Goal: Task Accomplishment & Management: Manage account settings

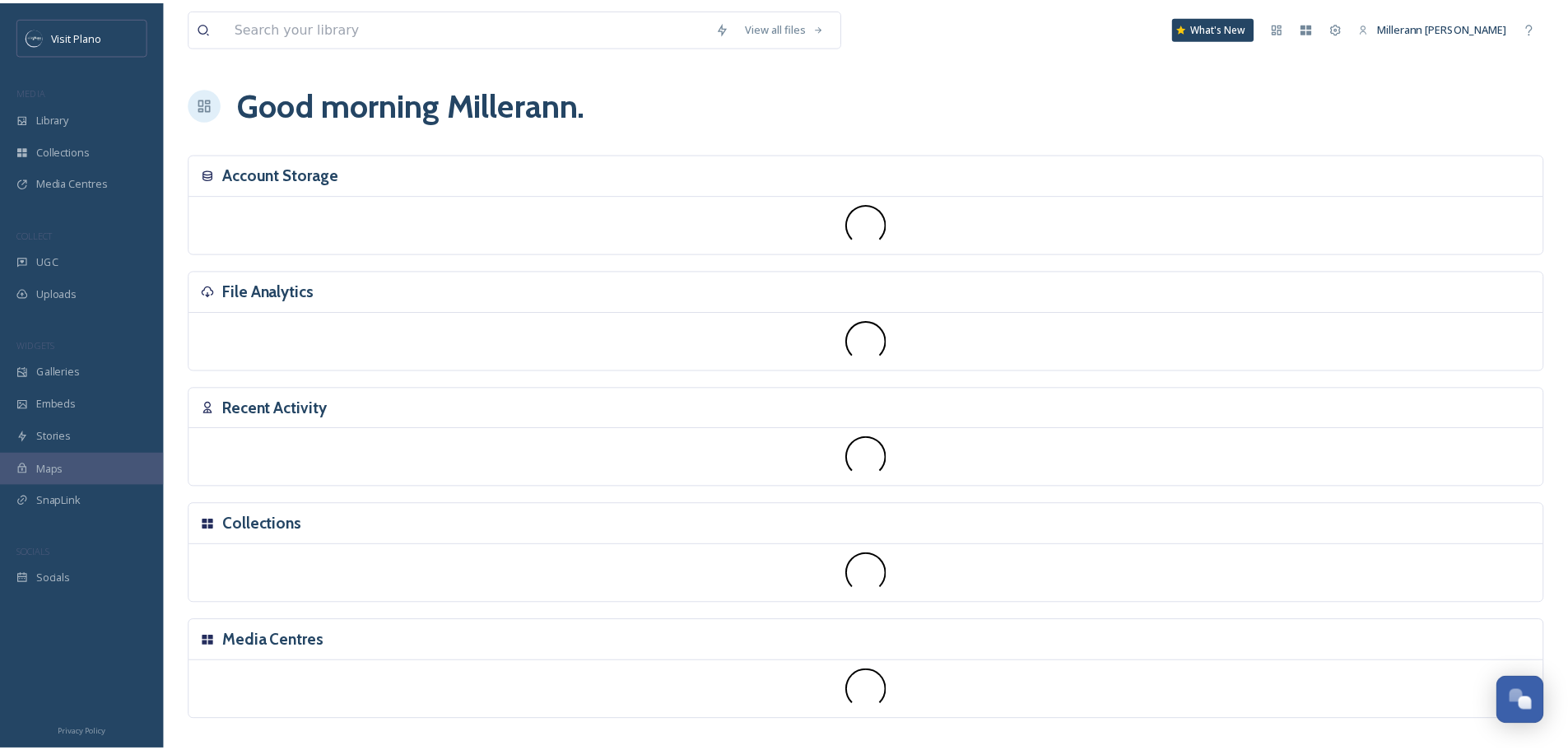
scroll to position [410, 0]
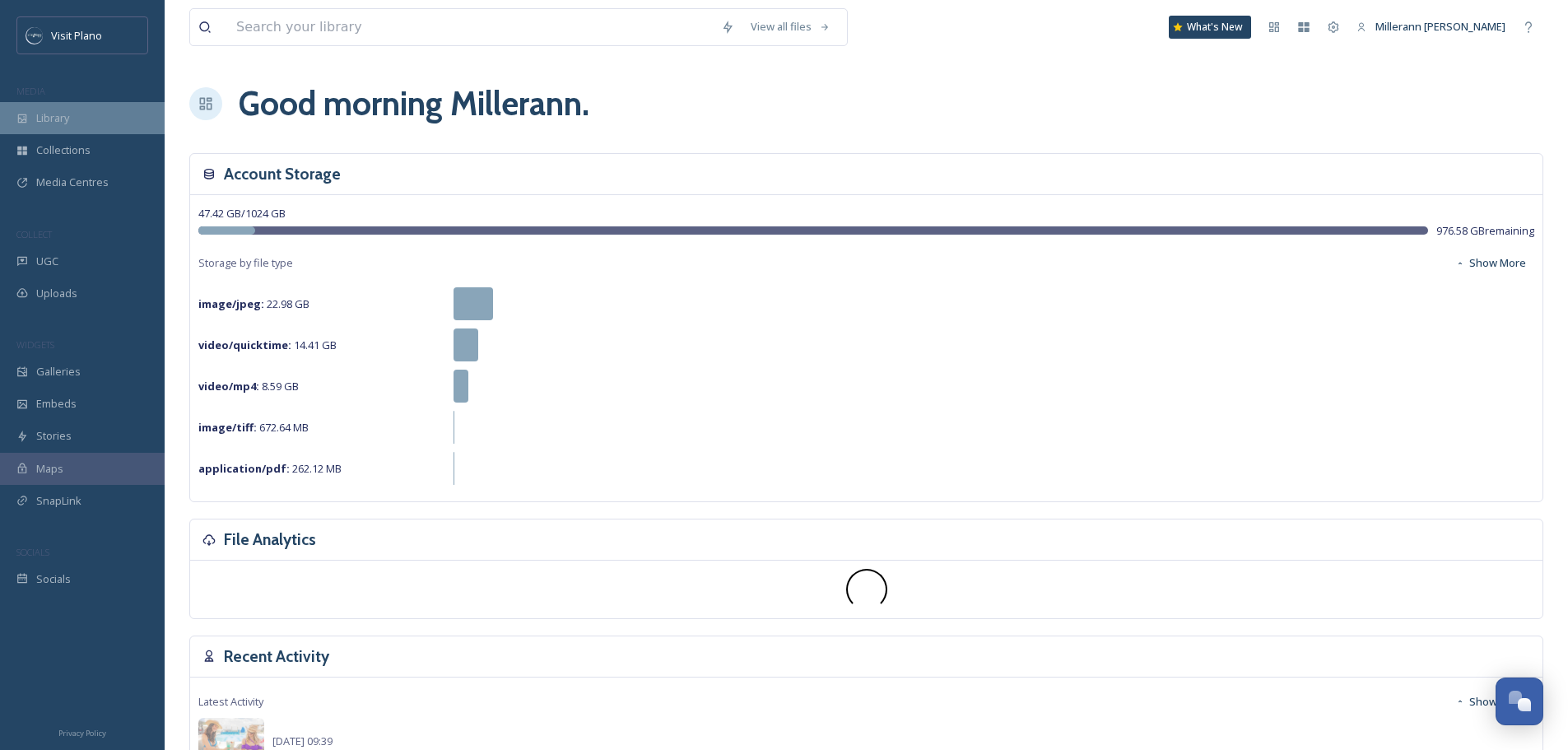
click at [92, 109] on div "Library" at bounding box center [82, 118] width 164 height 32
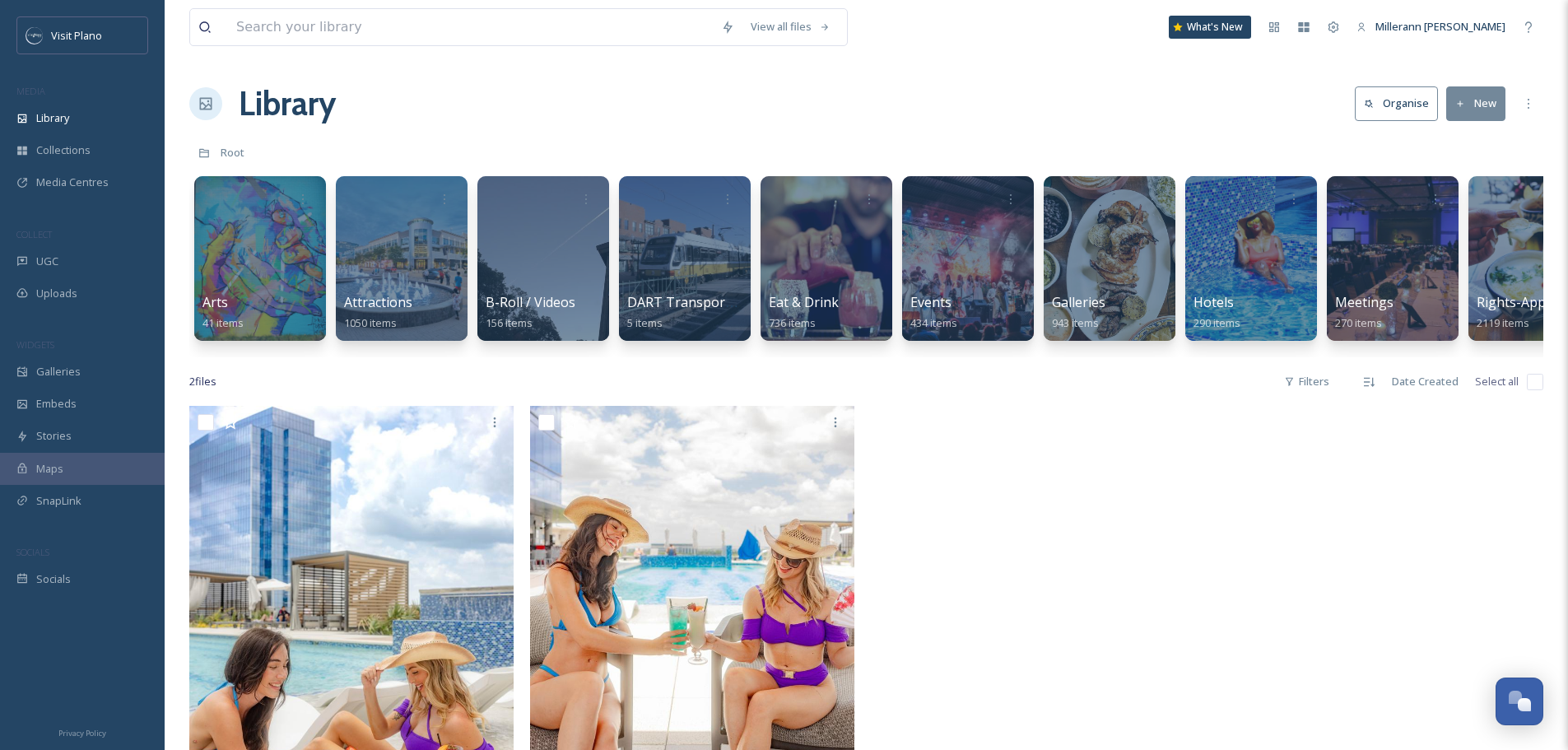
click at [1427, 102] on button "Organise" at bounding box center [1397, 104] width 83 height 33
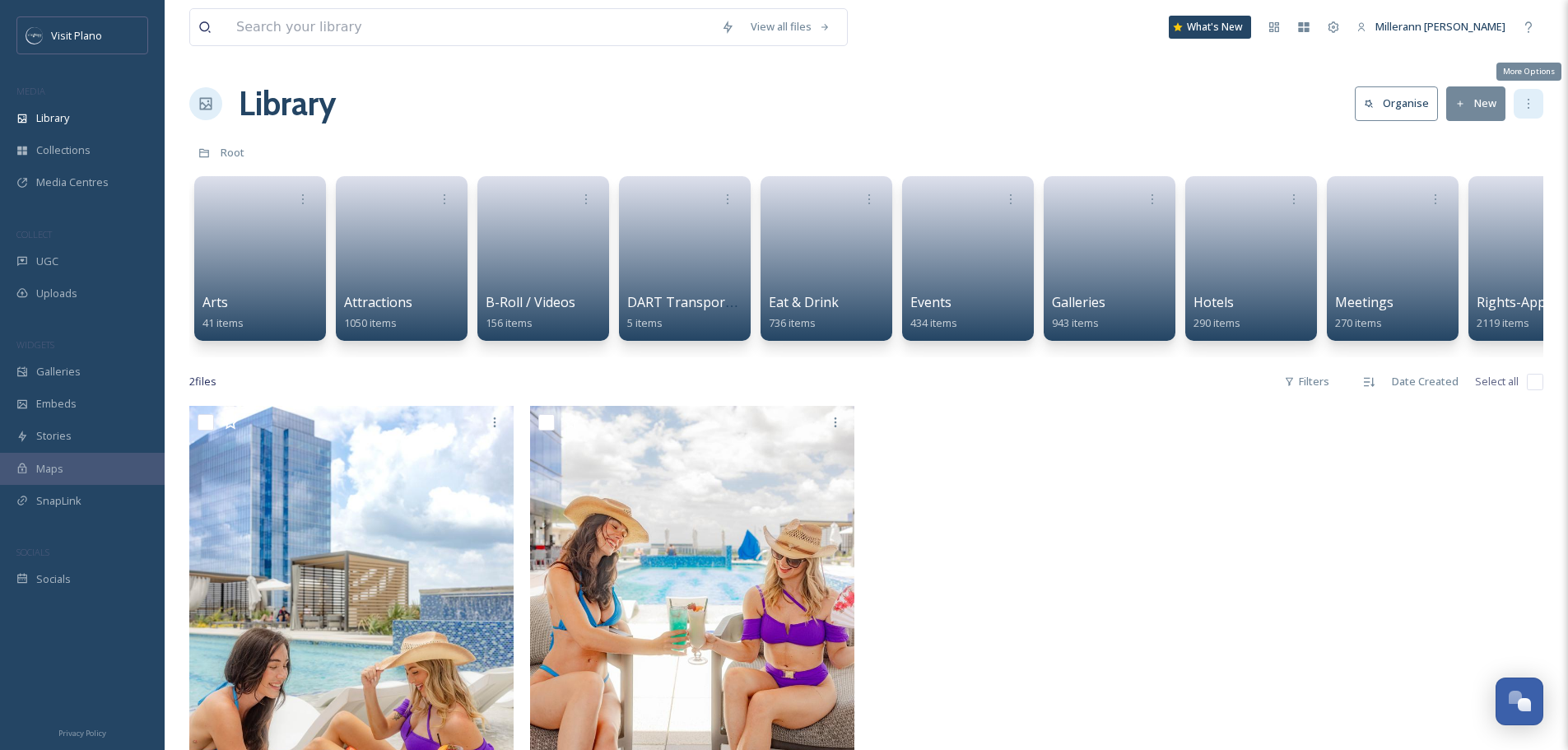
click at [1524, 97] on icon at bounding box center [1529, 104] width 13 height 13
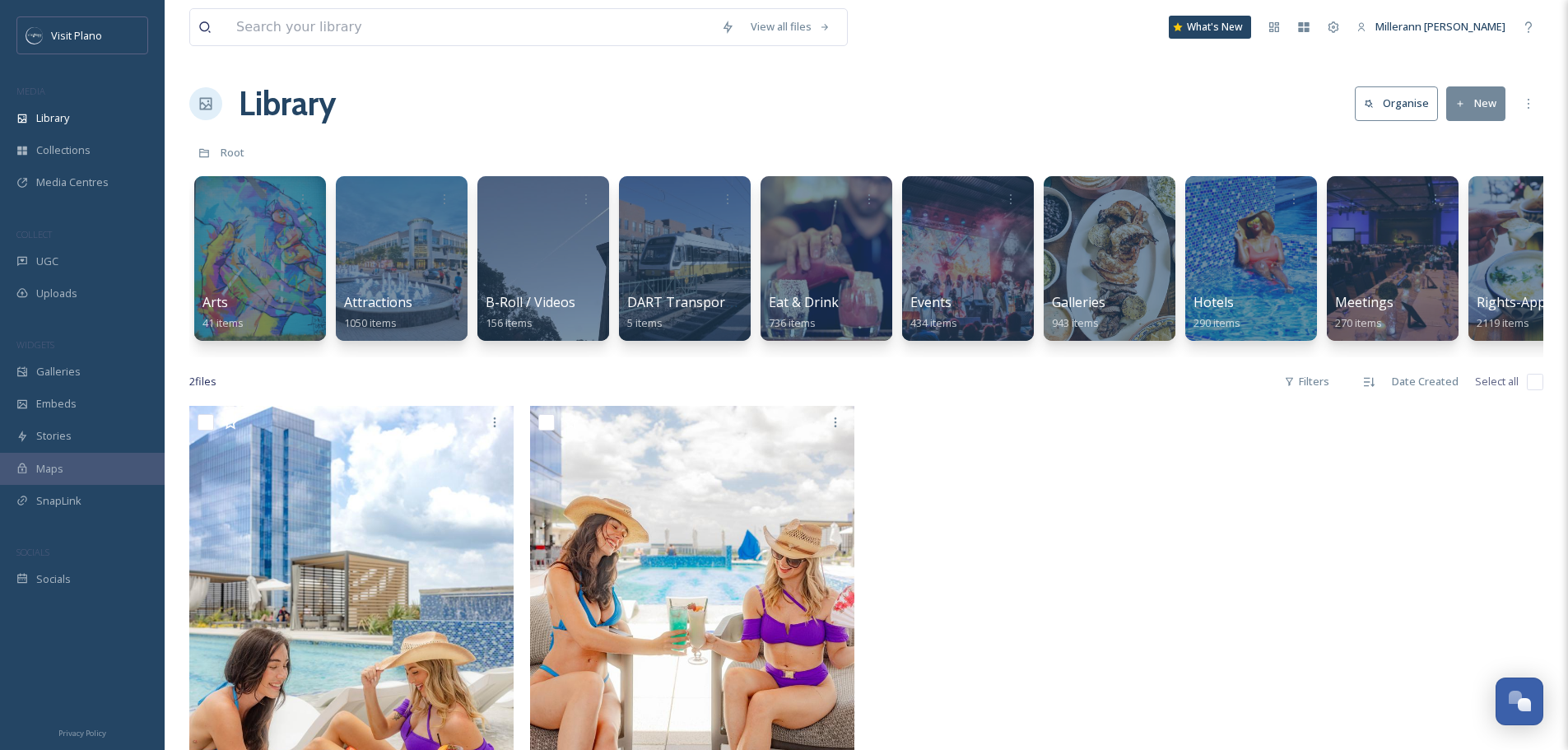
click at [1174, 73] on div "View all files What's New Millerann [PERSON_NAME] Library Organise New Root You…" at bounding box center [866, 578] width 1404 height 1156
click at [513, 301] on span "B-Roll / Videos" at bounding box center [530, 303] width 91 height 18
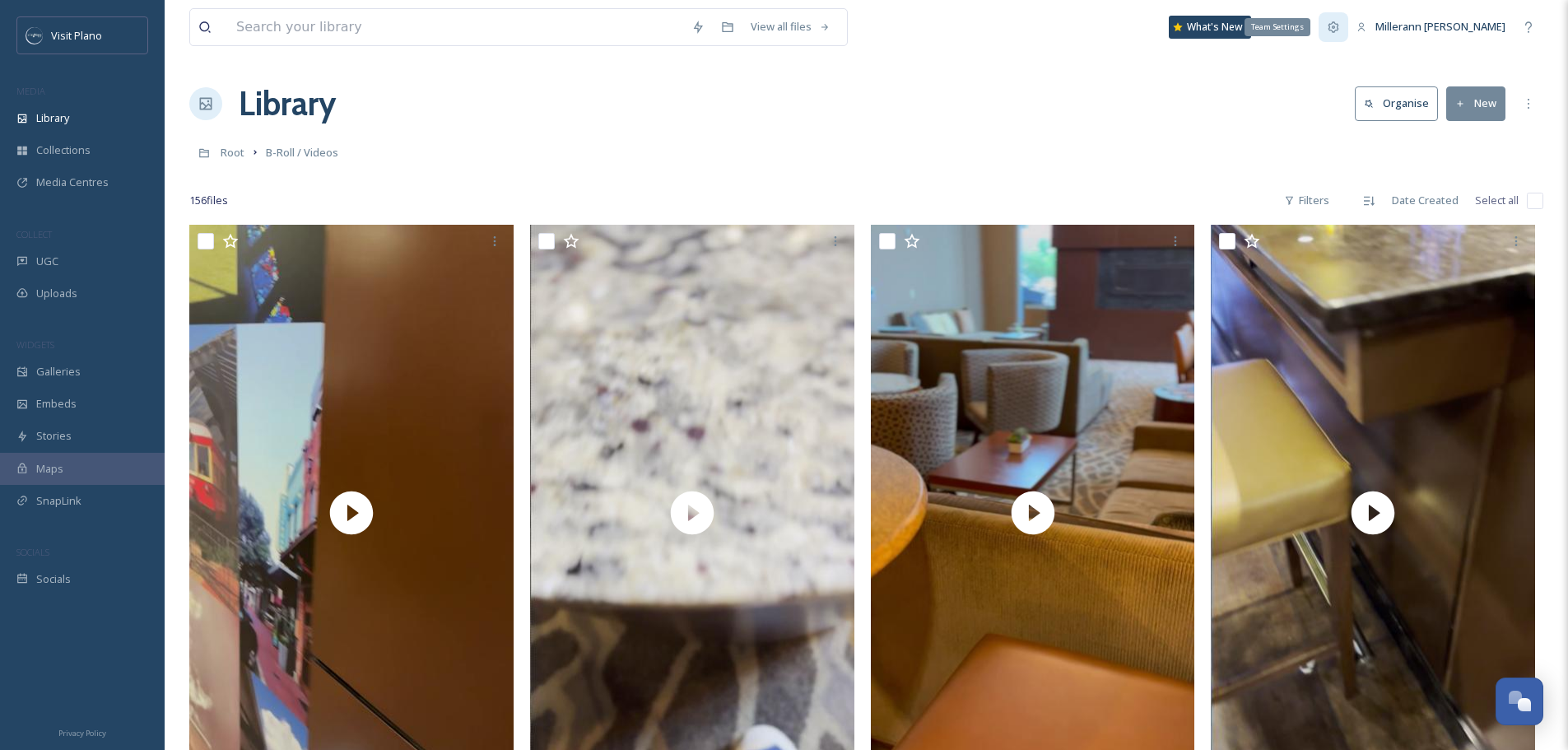
click at [1340, 25] on icon at bounding box center [1333, 28] width 13 height 13
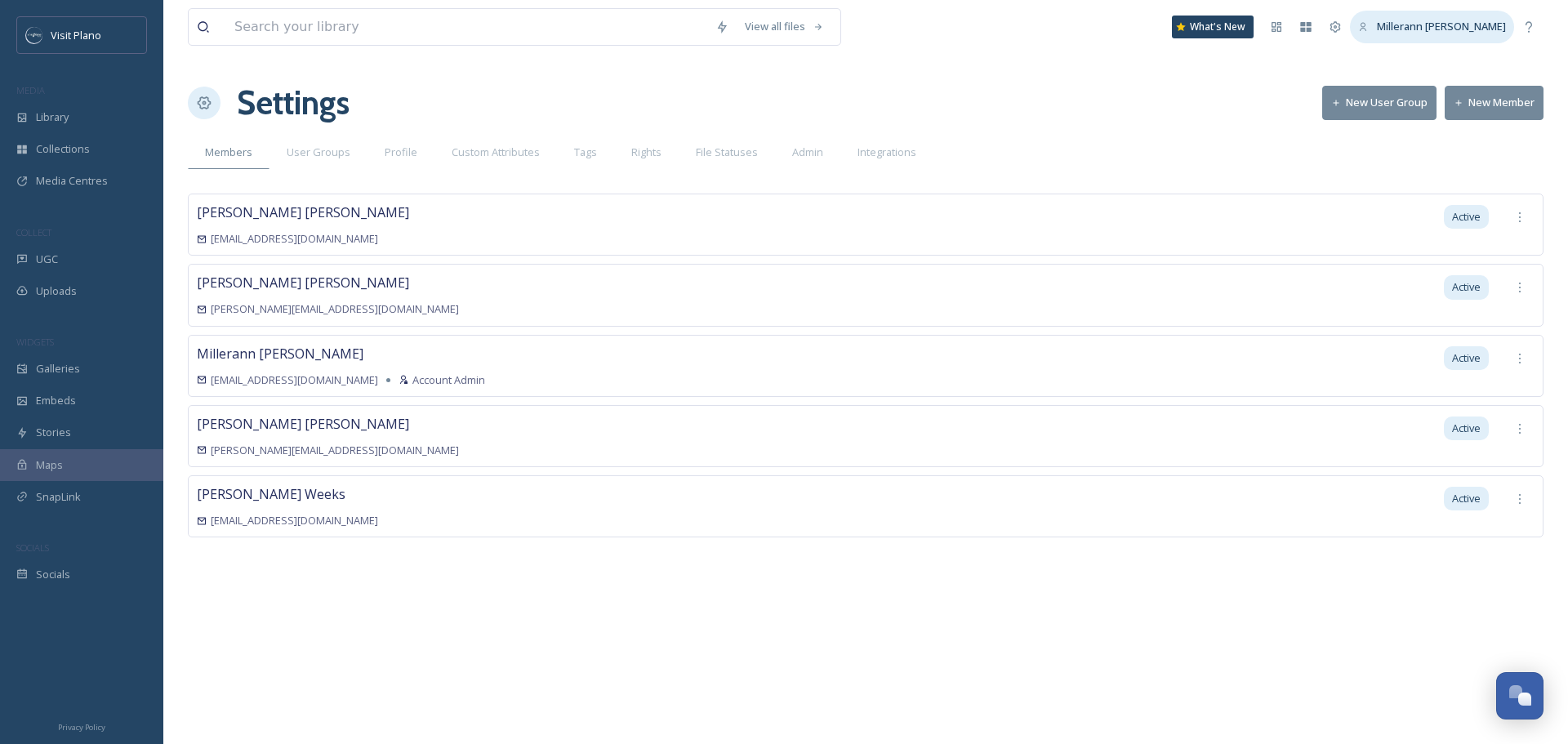
click at [1369, 25] on icon at bounding box center [1363, 27] width 11 height 11
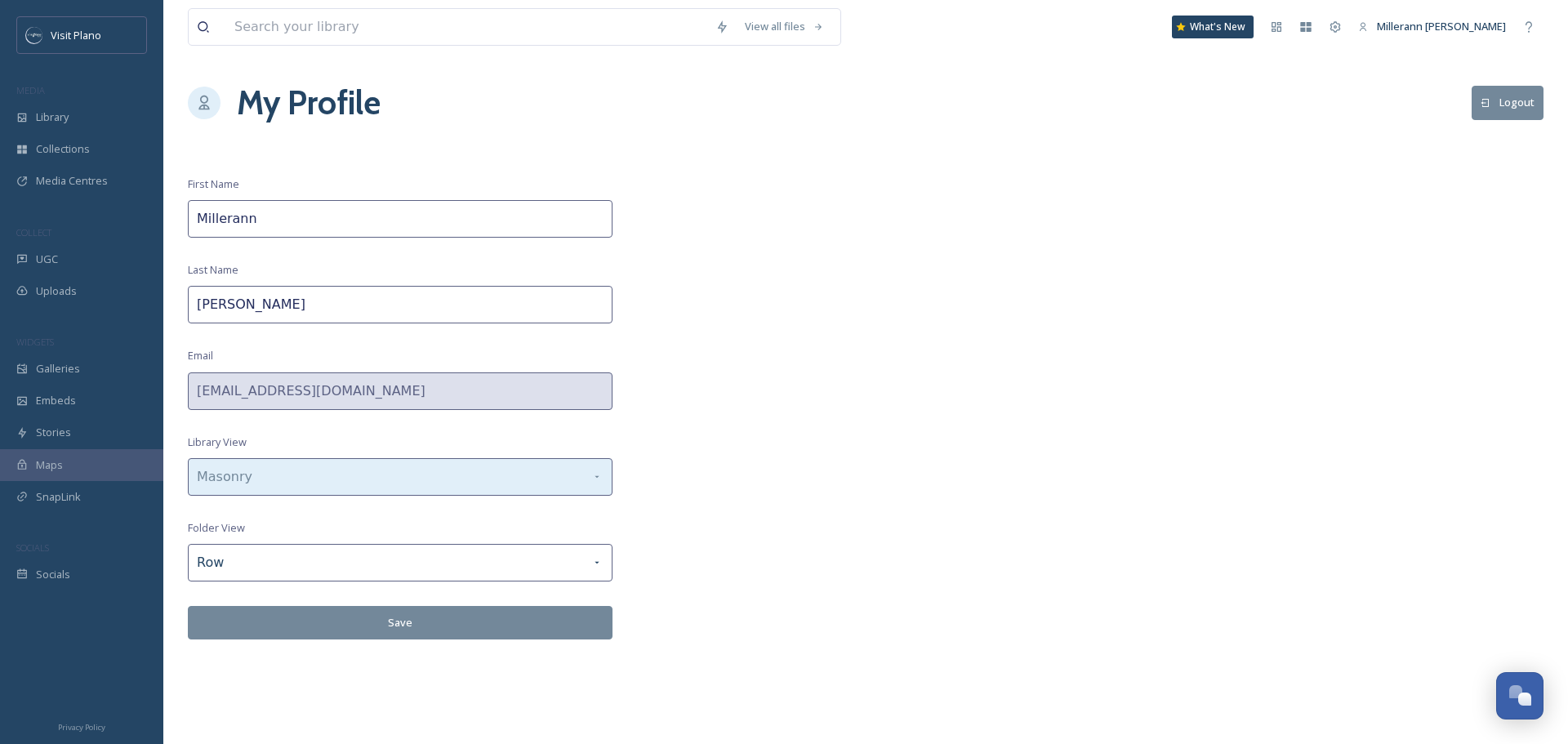
click at [603, 471] on icon at bounding box center [597, 477] width 13 height 13
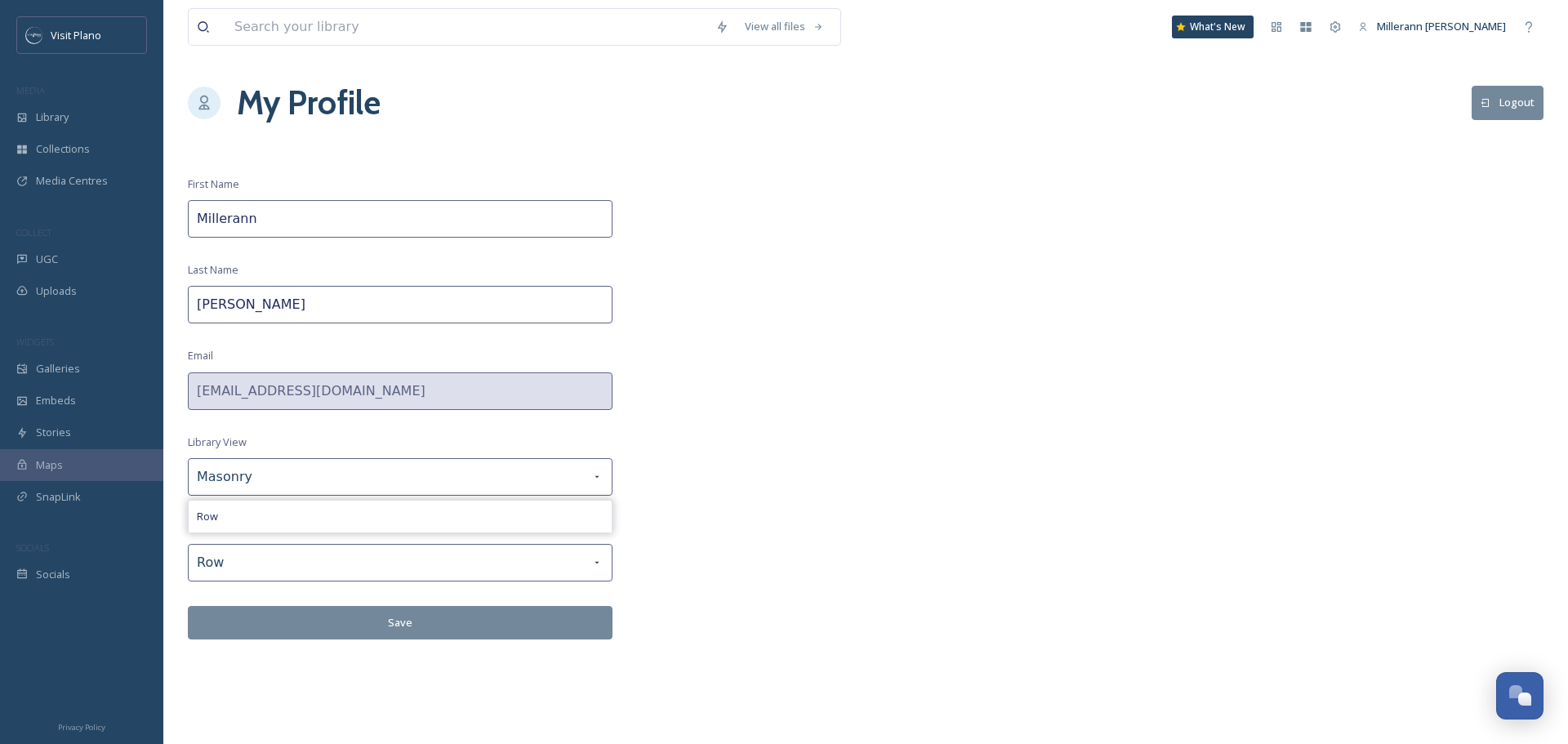
click at [715, 455] on div "View all files What's New [PERSON_NAME] My Profile Logout First Name [PERSON_NA…" at bounding box center [866, 372] width 1405 height 744
click at [586, 563] on div "Row" at bounding box center [400, 563] width 425 height 37
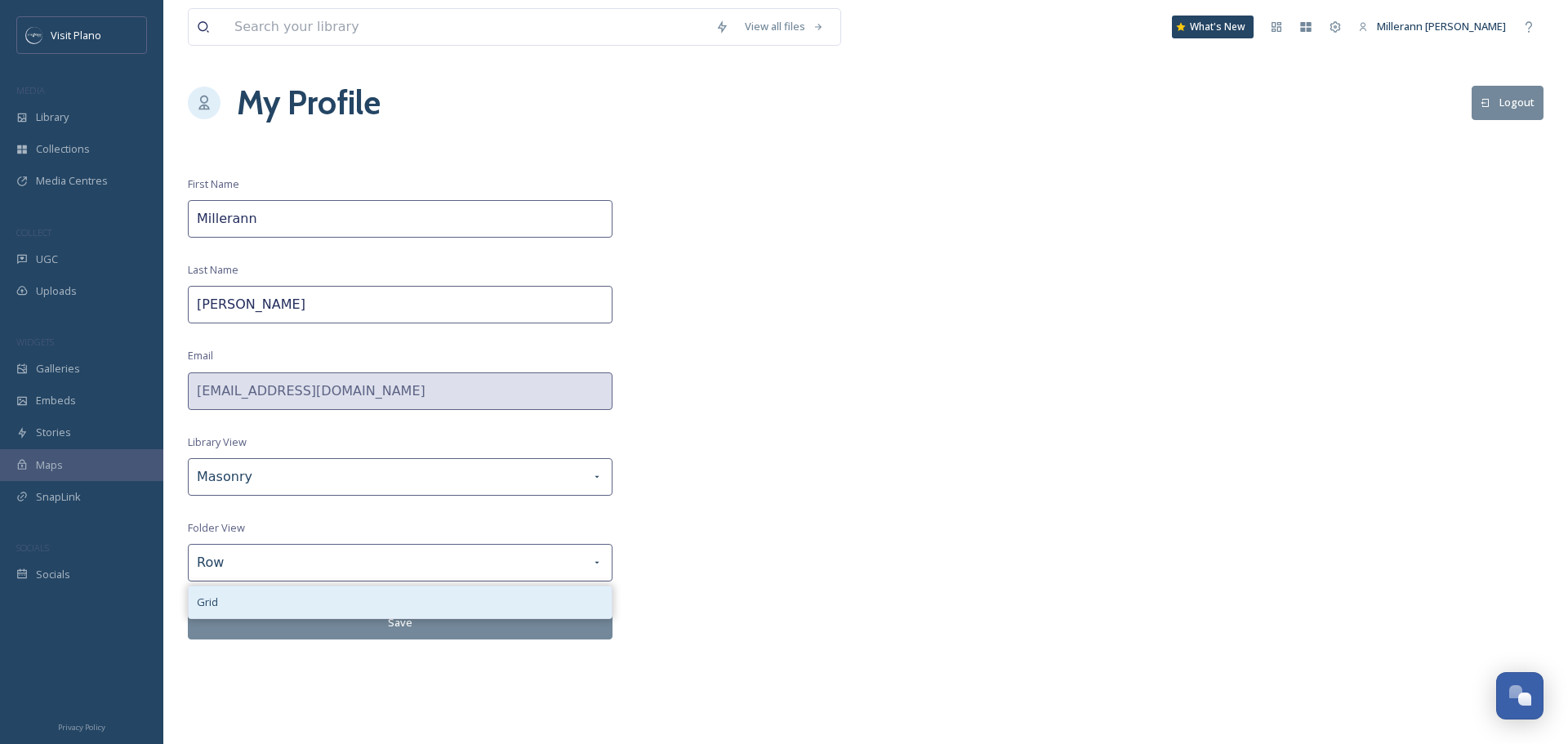
click at [575, 599] on div "Grid" at bounding box center [400, 602] width 423 height 31
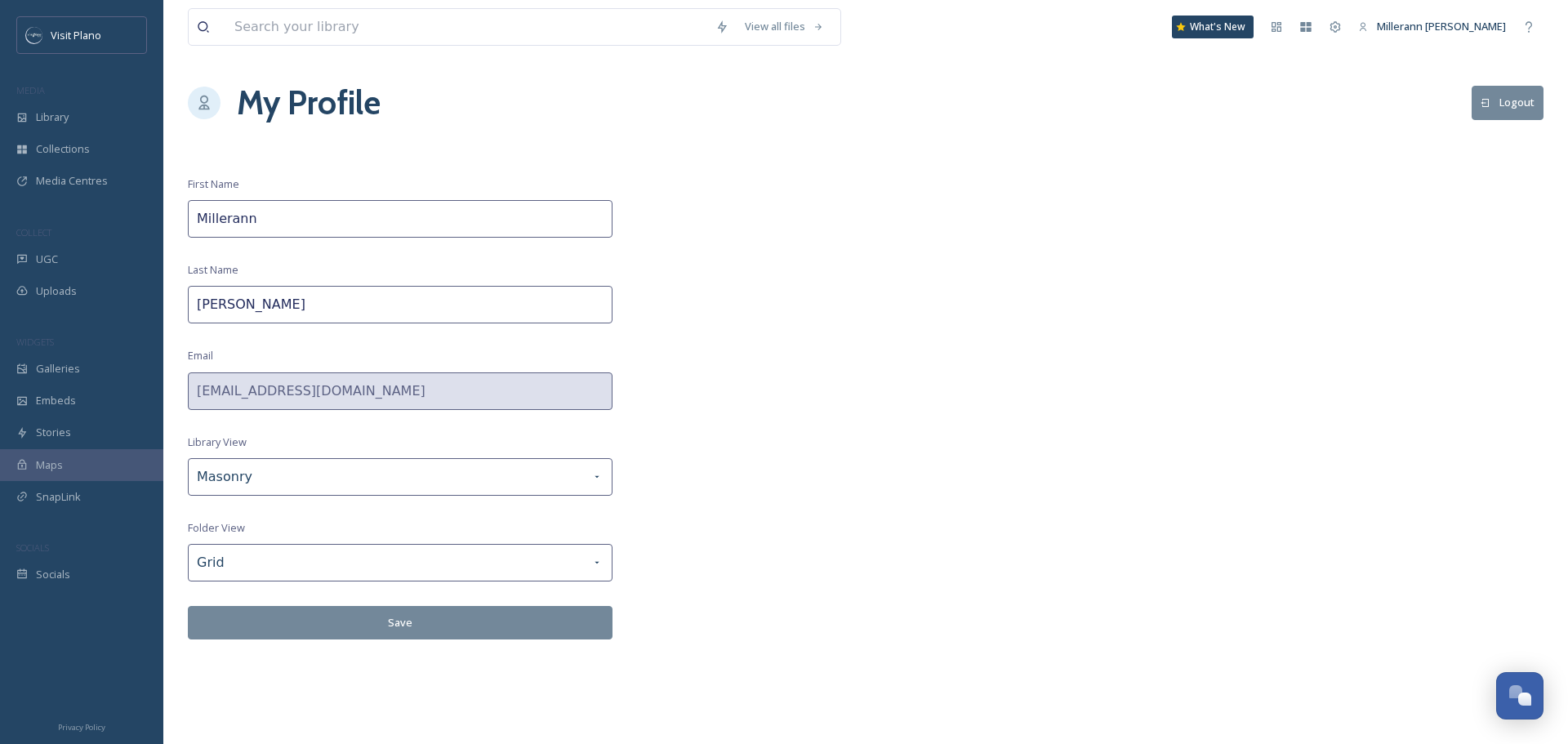
click at [405, 620] on button "Save" at bounding box center [400, 623] width 425 height 33
click at [55, 113] on span "Library" at bounding box center [51, 117] width 32 height 16
